Goal: Understand process/instructions

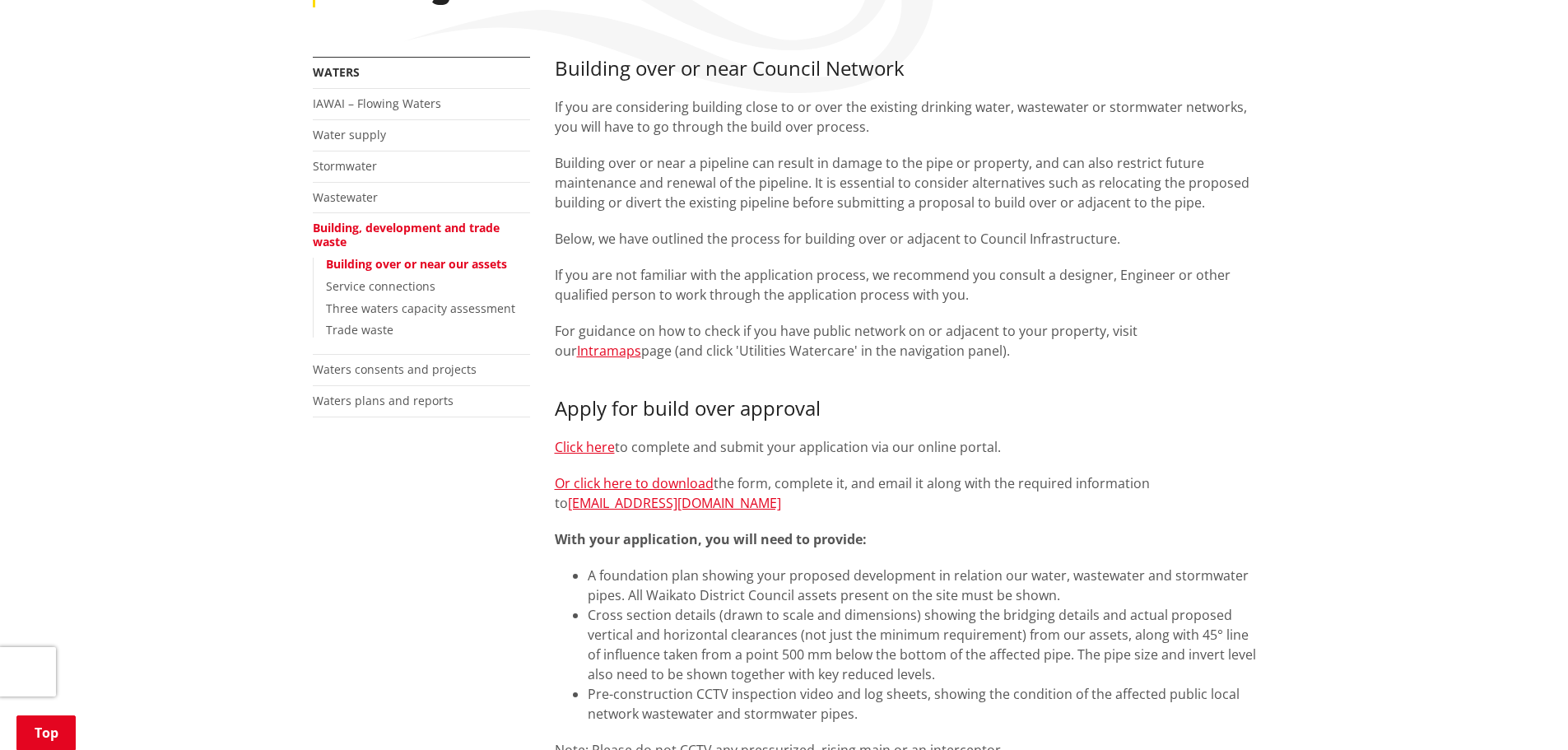
scroll to position [247, 0]
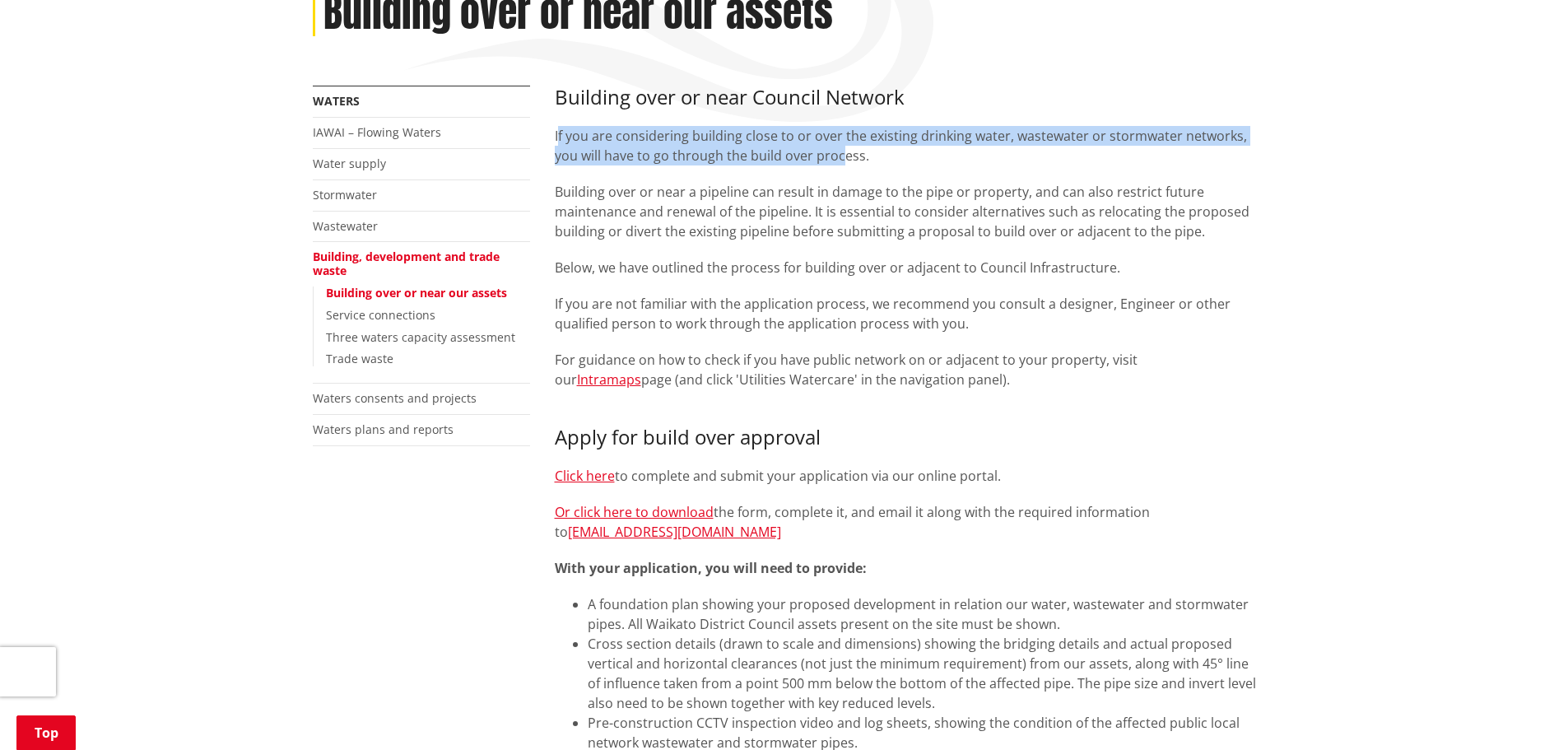
drag, startPoint x: 558, startPoint y: 137, endPoint x: 839, endPoint y: 160, distance: 281.9
click at [839, 160] on p "If you are considering building close to or over the existing drinking water, w…" at bounding box center [905, 146] width 701 height 39
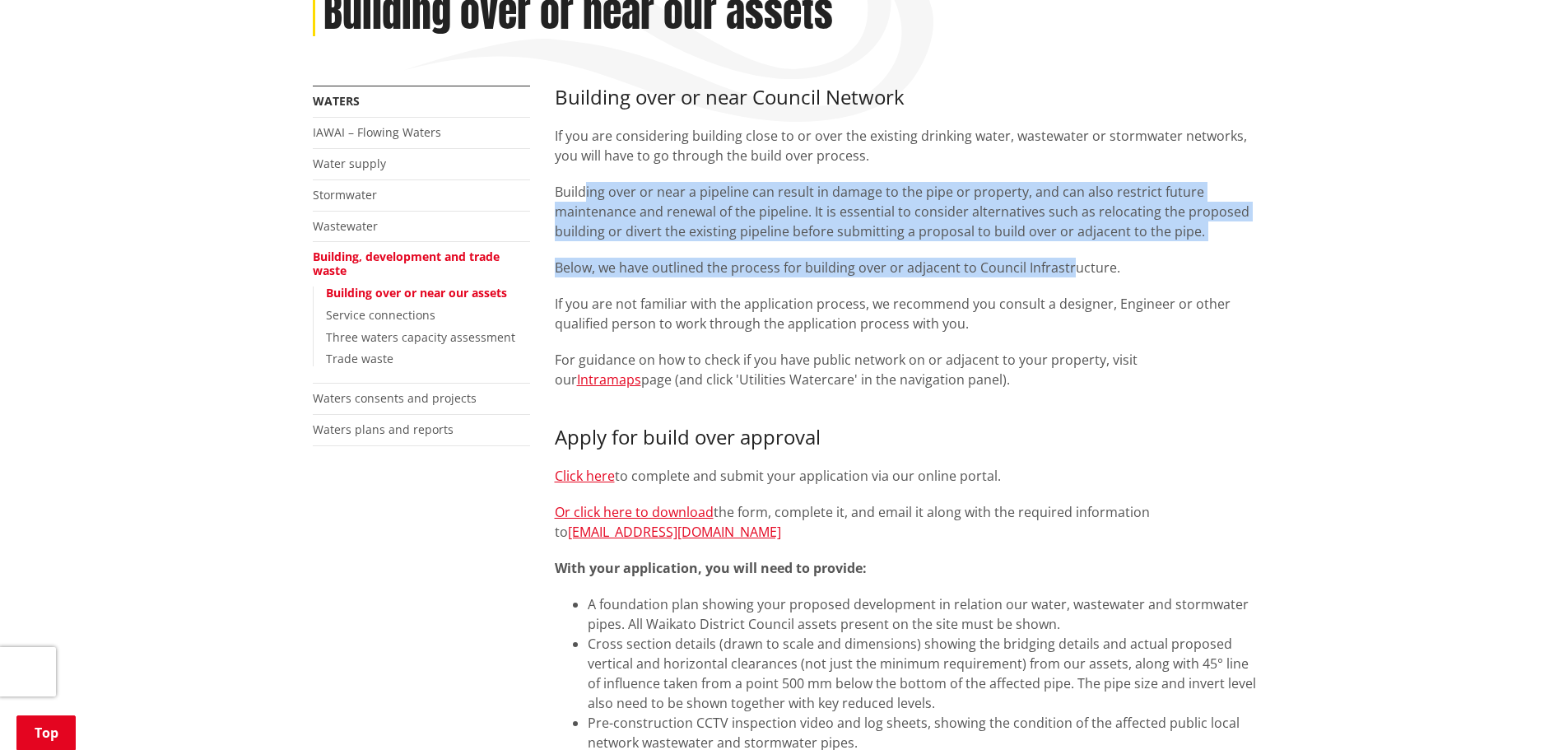
drag, startPoint x: 584, startPoint y: 197, endPoint x: 1067, endPoint y: 263, distance: 487.5
click at [1067, 263] on div "If you are considering building close to or over the existing drinking water, w…" at bounding box center [905, 258] width 701 height 263
click at [642, 371] on link "Intramaps" at bounding box center [609, 379] width 64 height 18
click at [642, 513] on link "Or click here to download" at bounding box center [634, 511] width 159 height 18
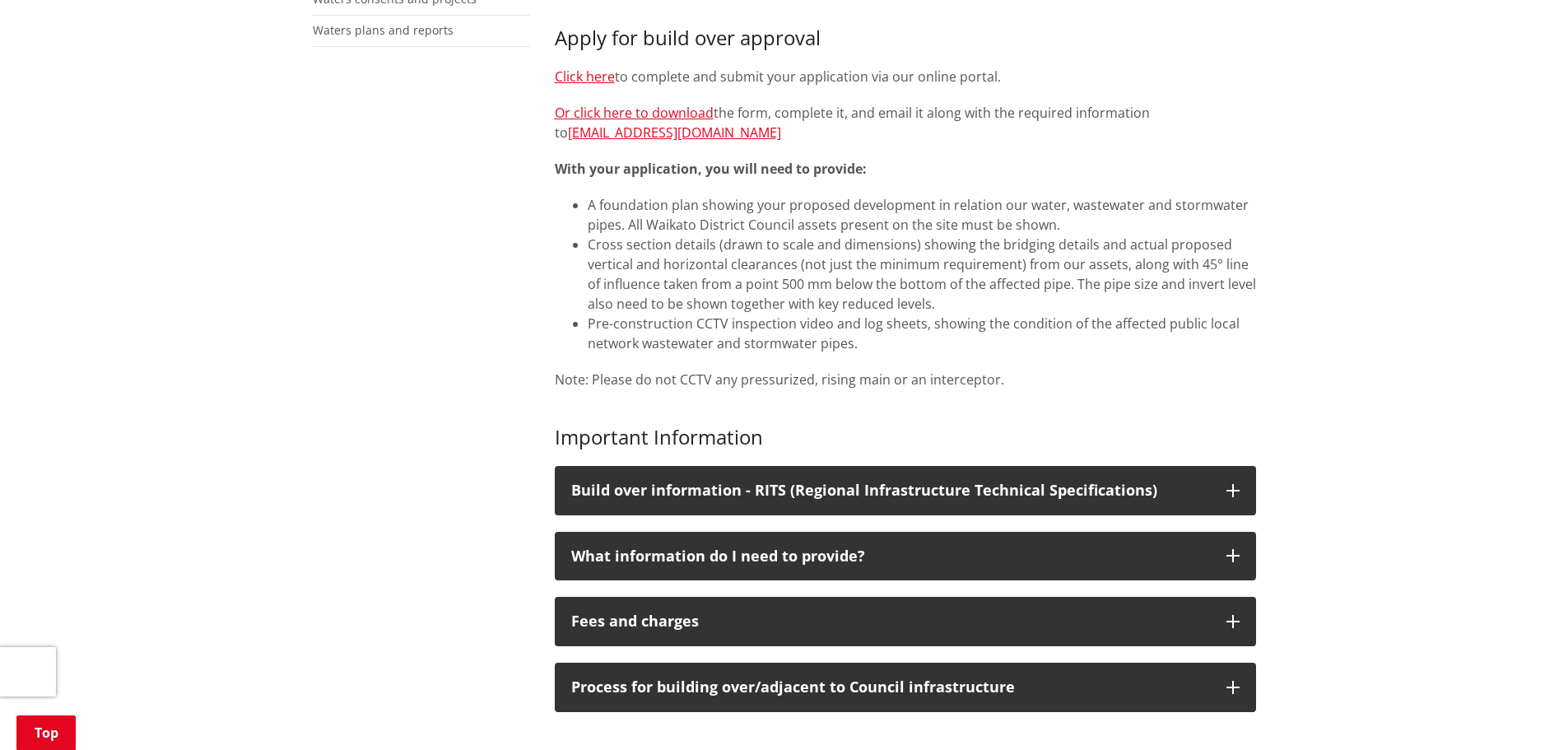
scroll to position [658, 0]
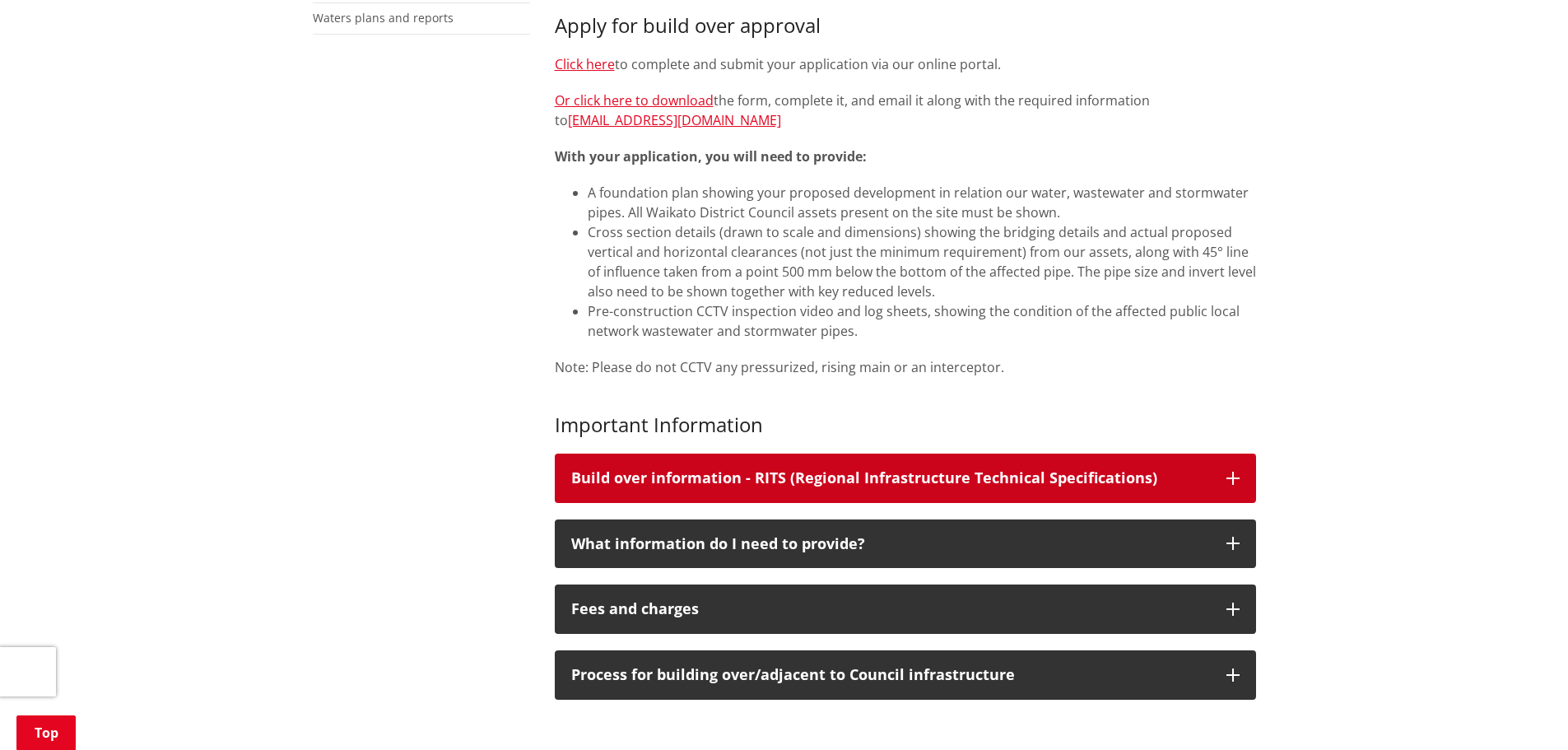
click at [821, 473] on div "Build over information - RITS (Regional Infrastructure Technical Specifications)" at bounding box center [891, 478] width 639 height 17
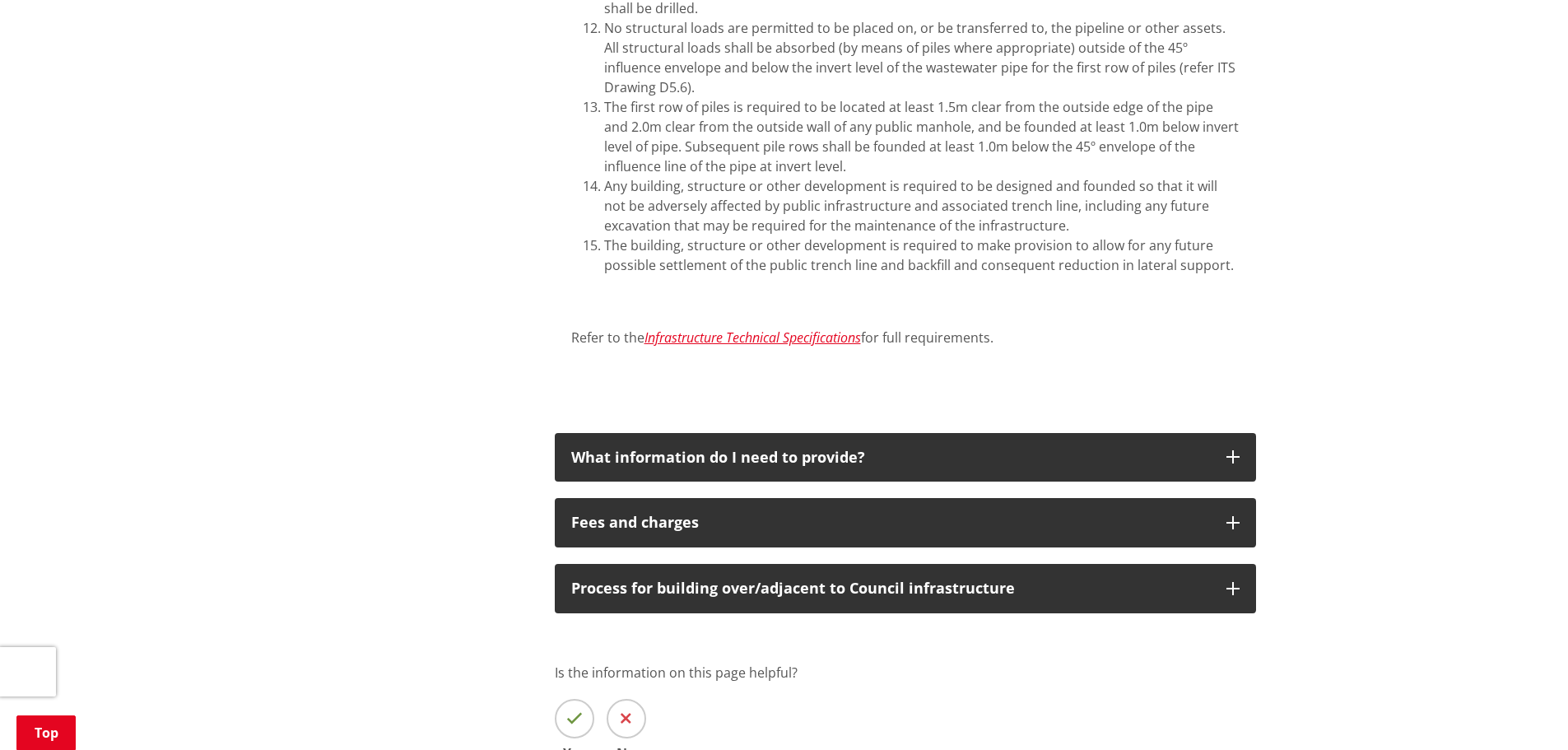
scroll to position [1729, 0]
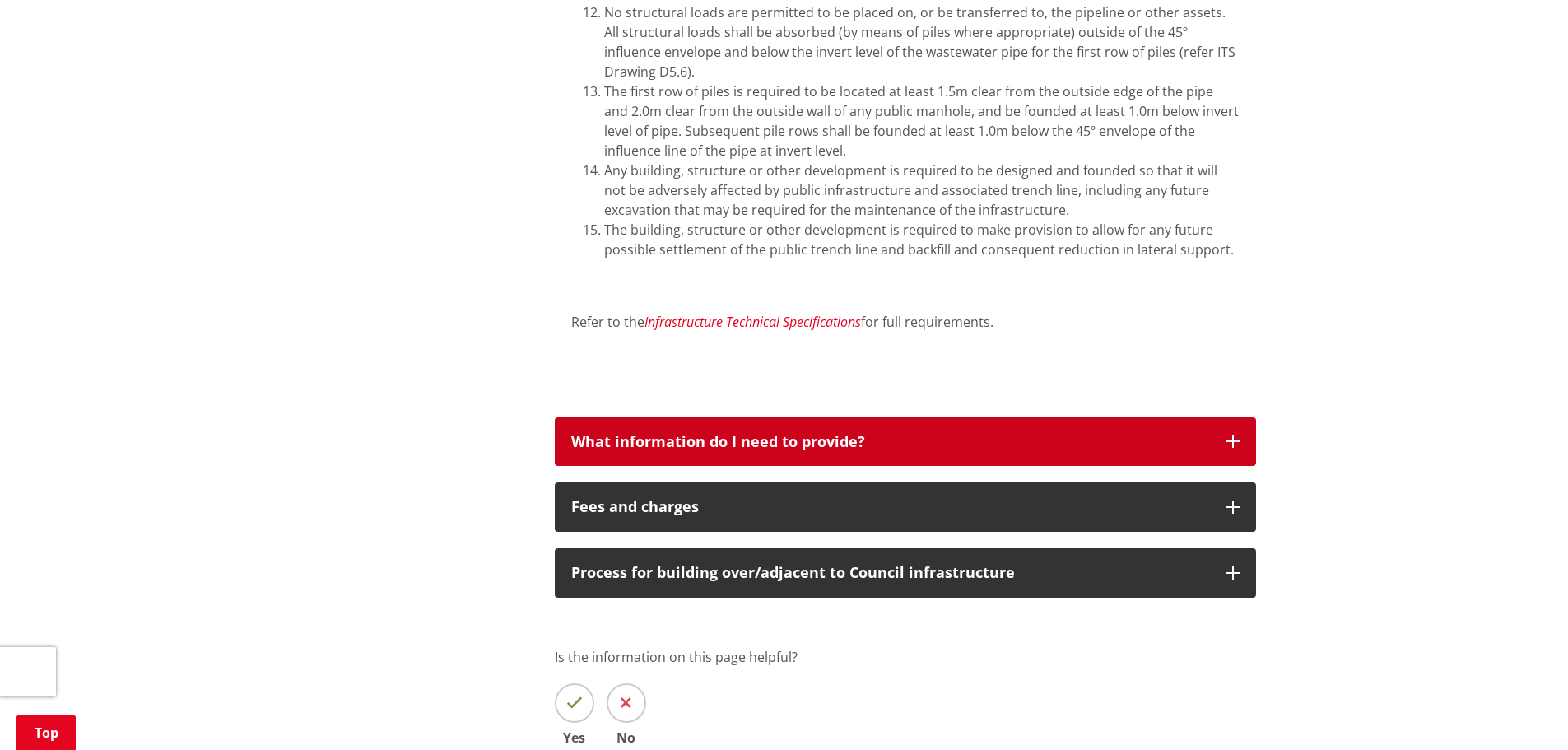
click at [875, 441] on div "What information do I need to provide?" at bounding box center [891, 442] width 639 height 17
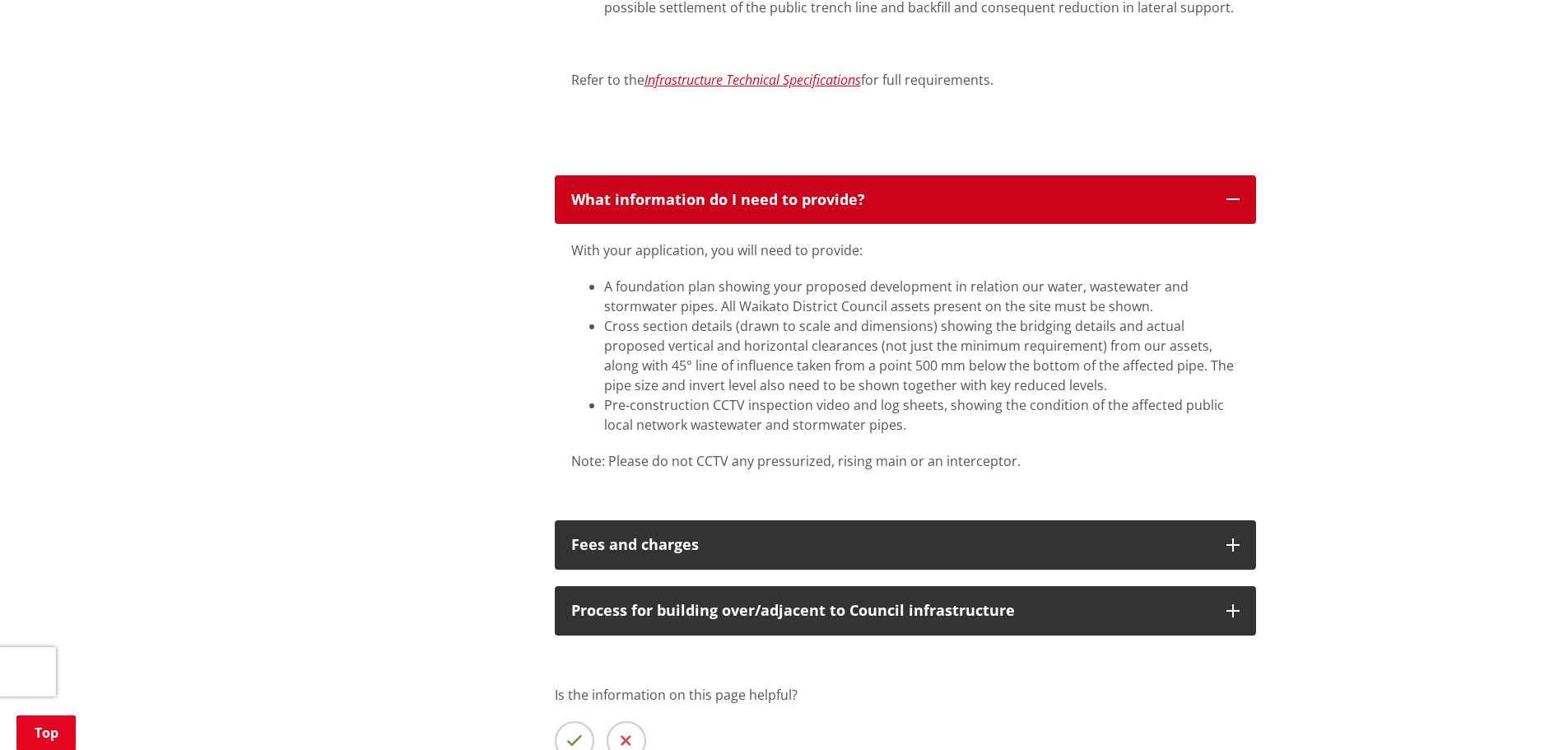
scroll to position [2140, 0]
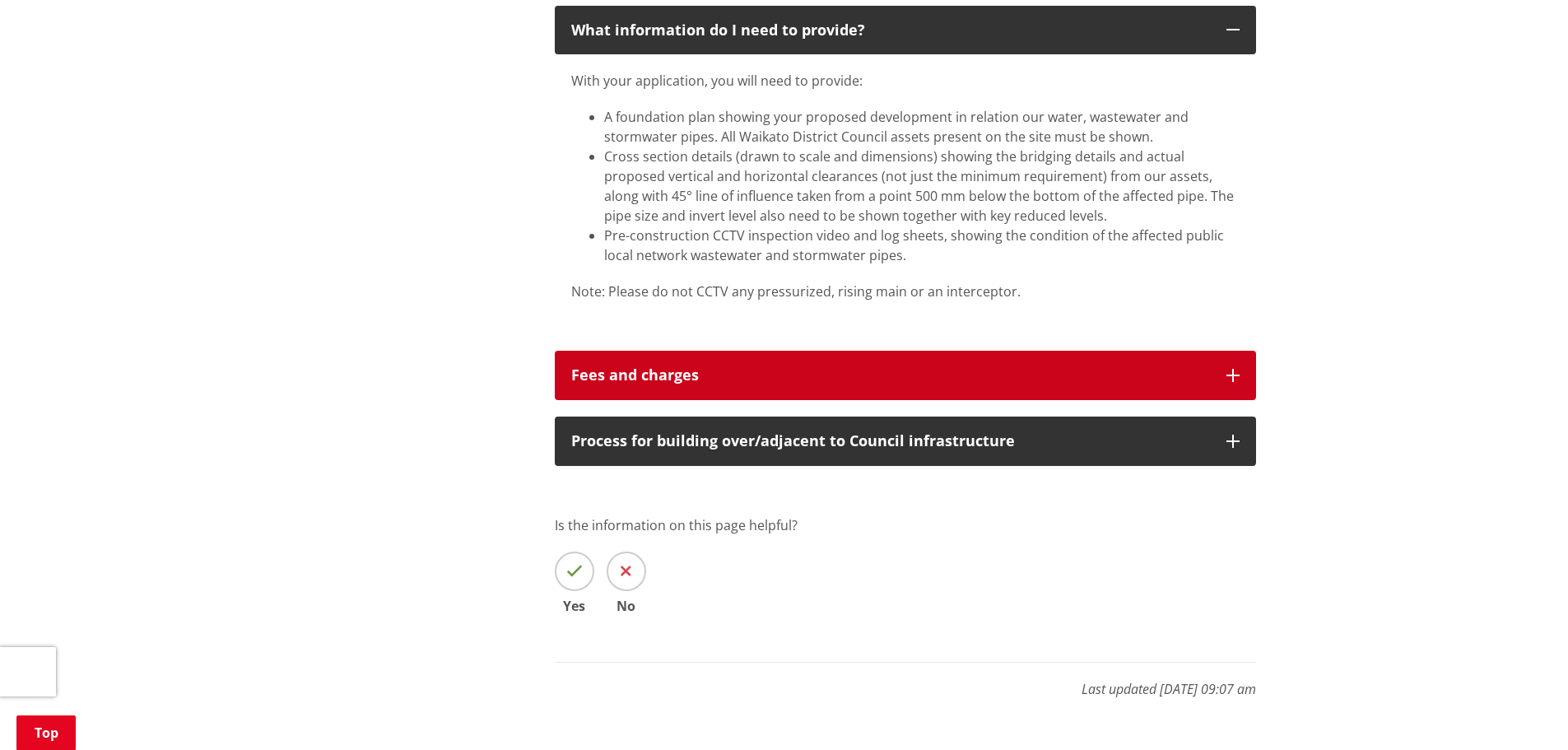
click at [890, 372] on div "Fees and charges" at bounding box center [891, 375] width 639 height 17
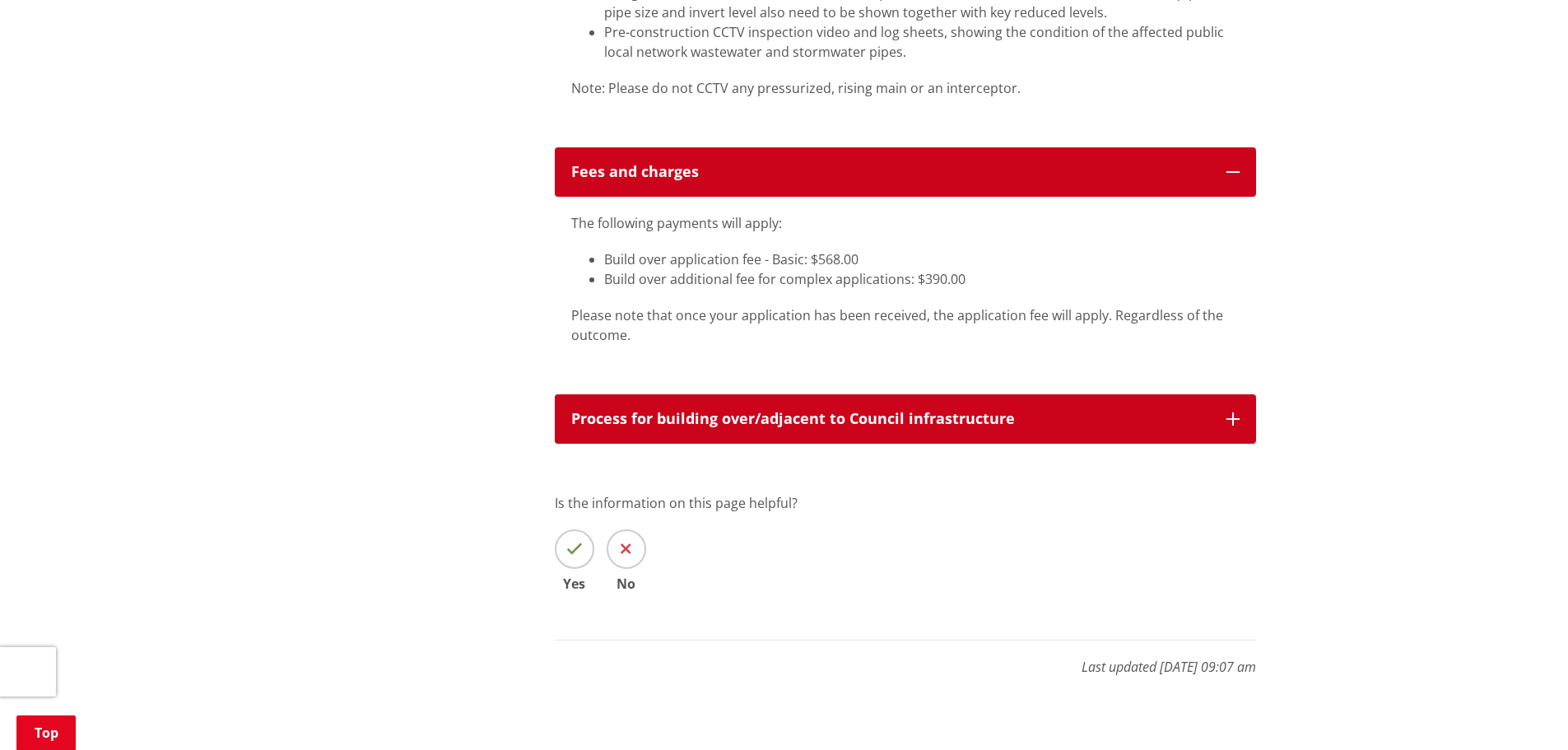
scroll to position [2387, 0]
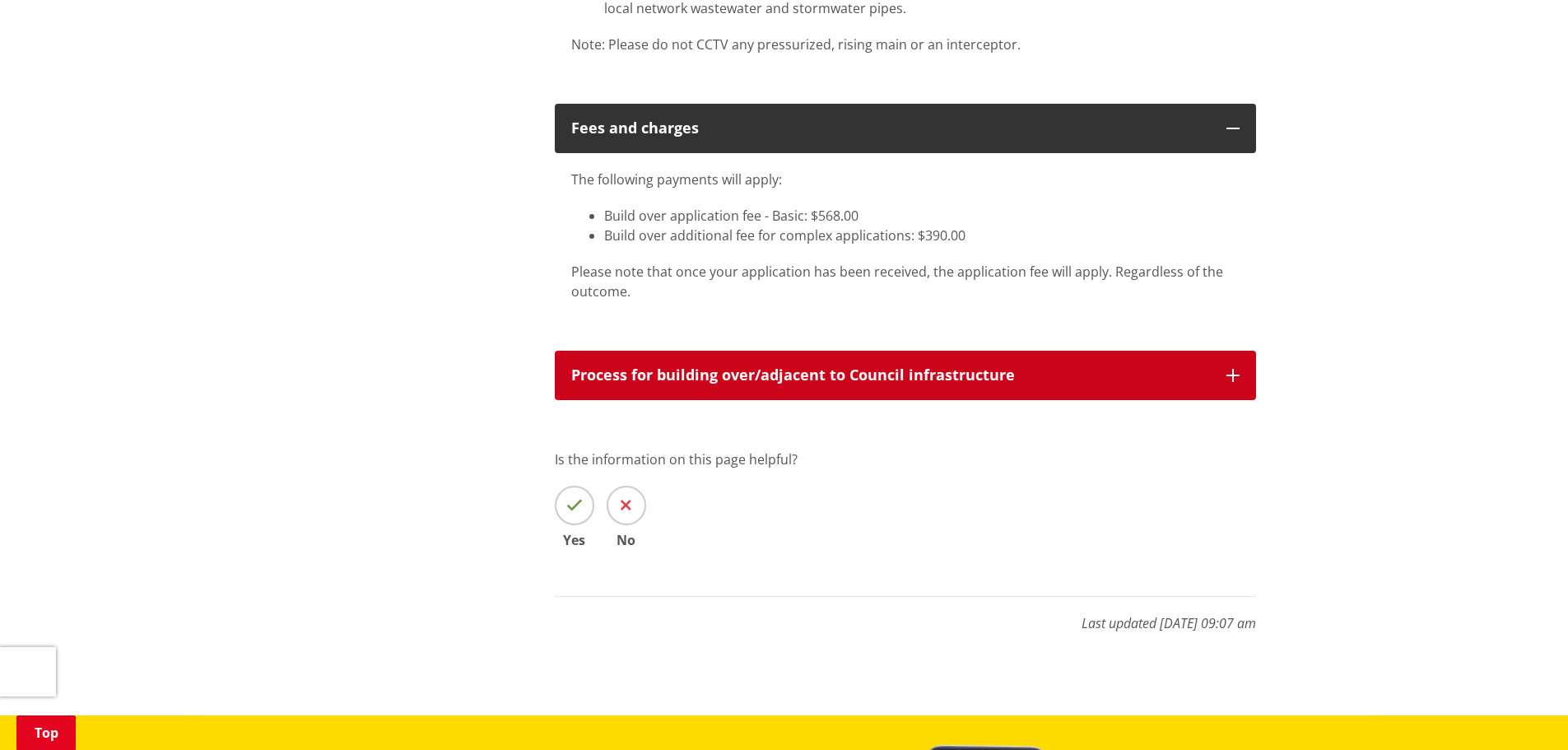
click at [907, 372] on p "Process for building over/adjacent to Council infrastructure" at bounding box center [891, 375] width 639 height 17
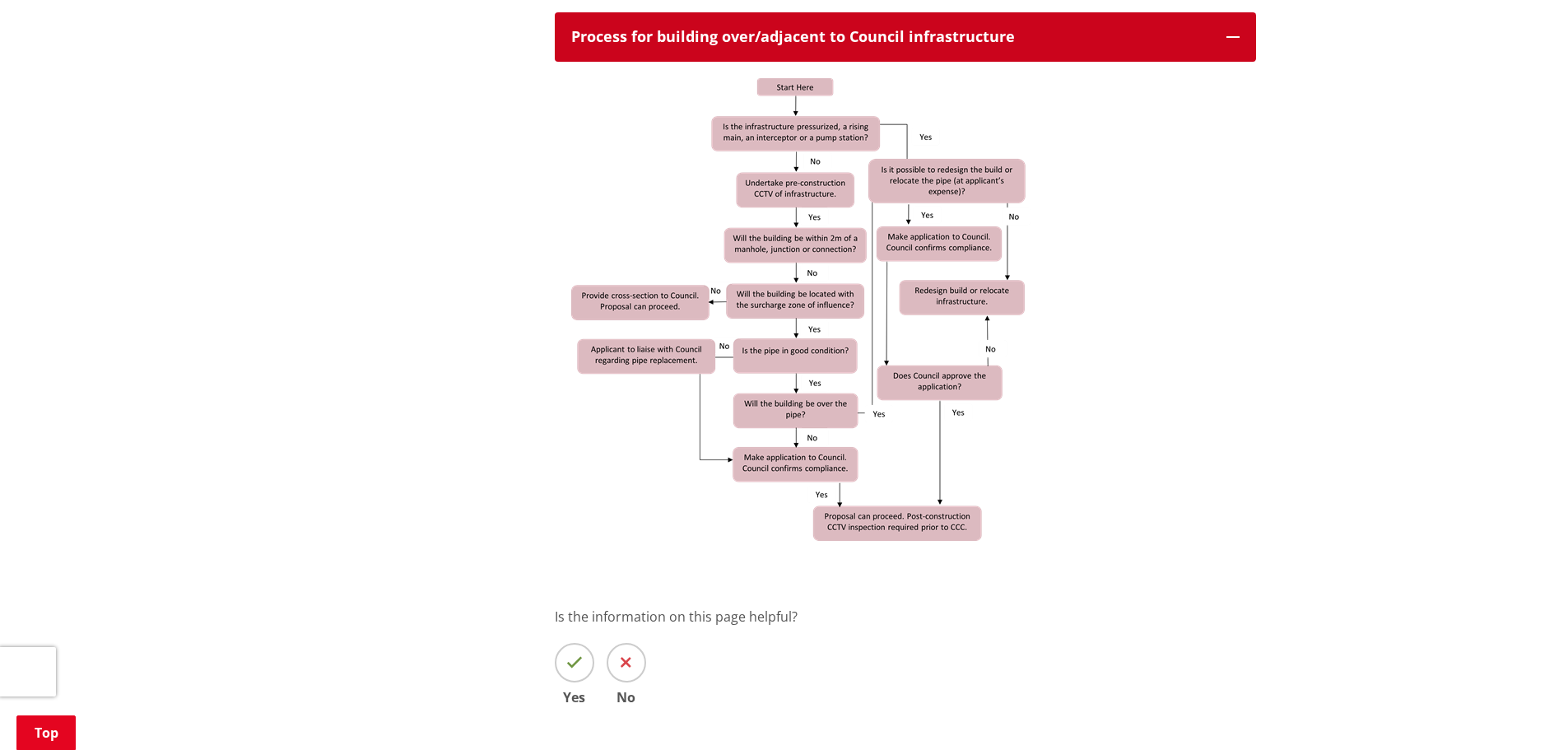
scroll to position [2798, 0]
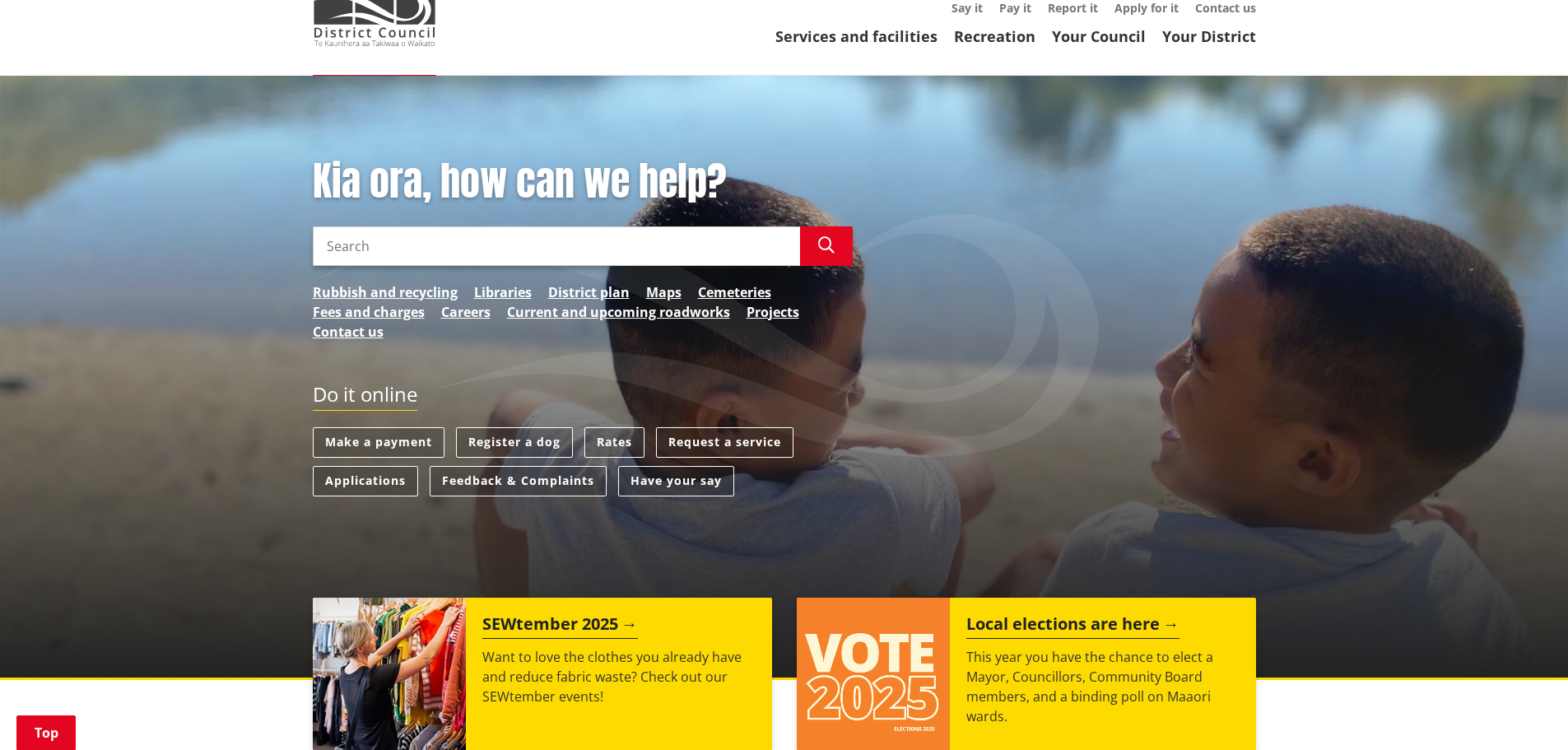
scroll to position [82, 0]
